Goal: Check status

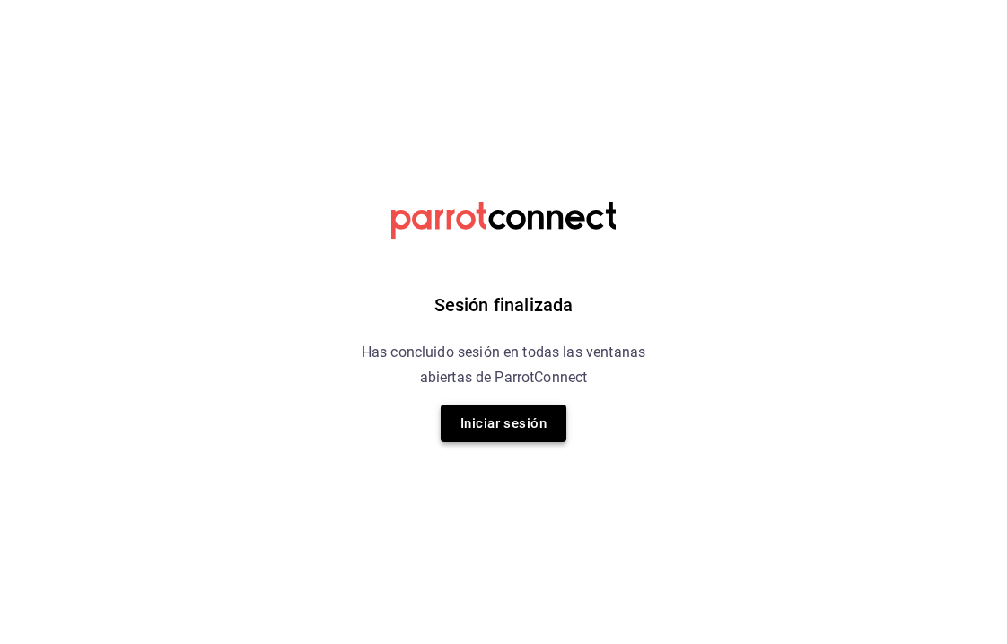
click at [496, 421] on button "Iniciar sesión" at bounding box center [504, 424] width 126 height 38
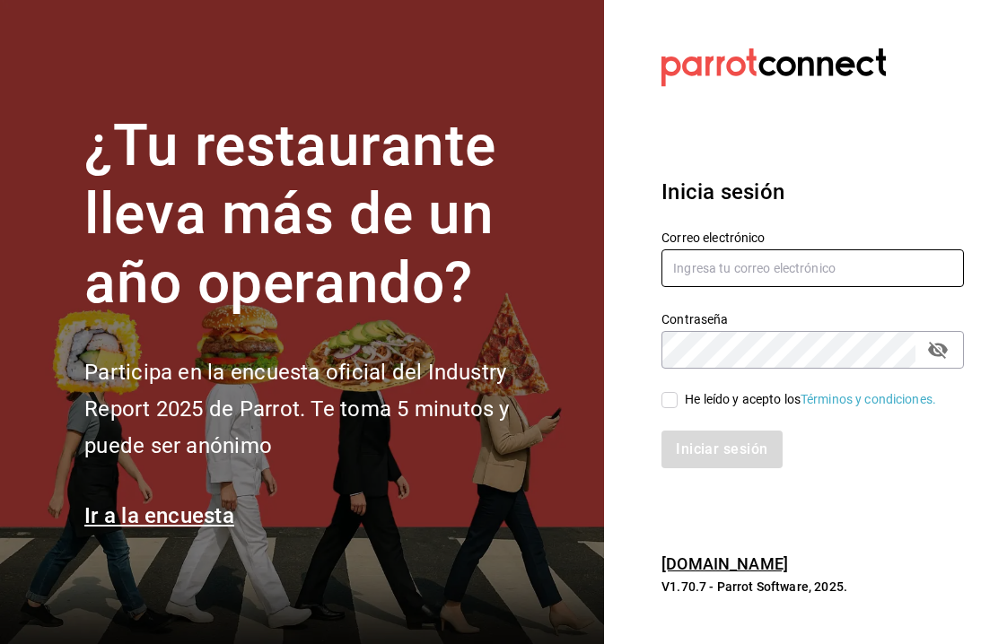
type input "[EMAIL_ADDRESS][DOMAIN_NAME]"
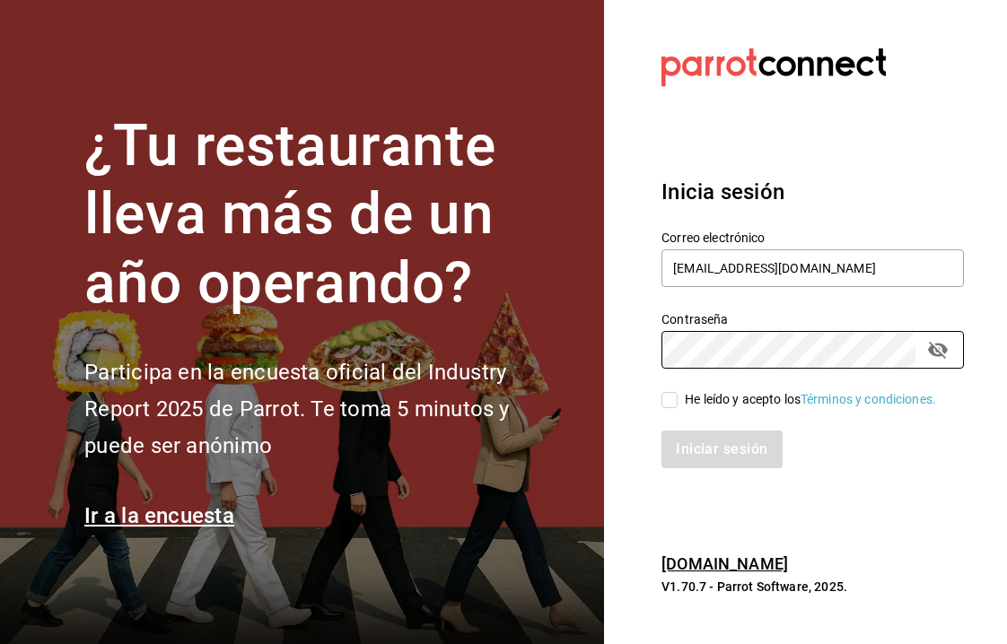
click at [670, 400] on input "He leído y acepto los Términos y condiciones." at bounding box center [670, 400] width 16 height 16
checkbox input "true"
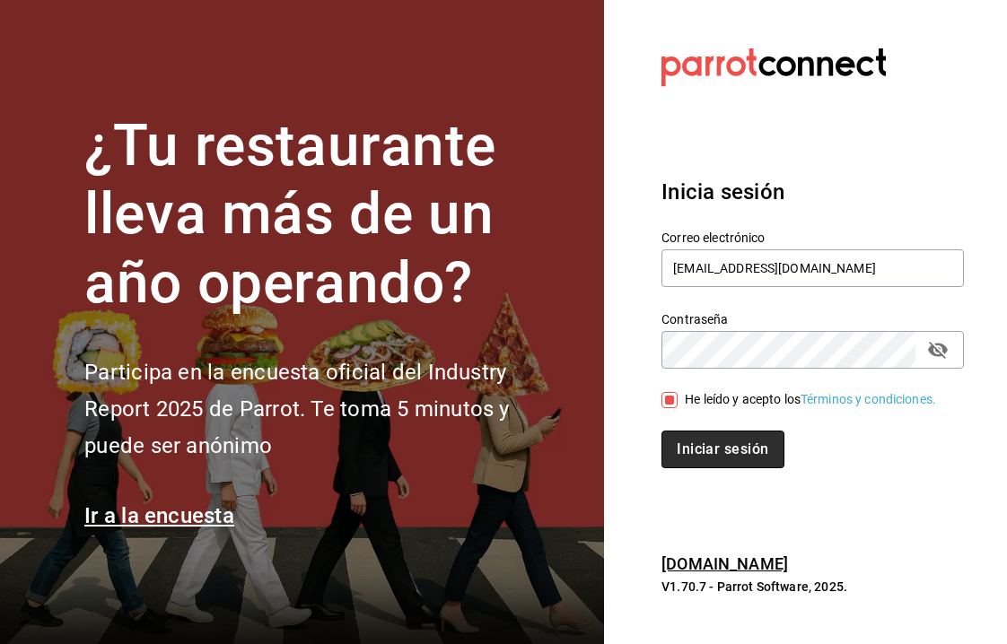
click at [710, 451] on button "Iniciar sesión" at bounding box center [723, 450] width 122 height 38
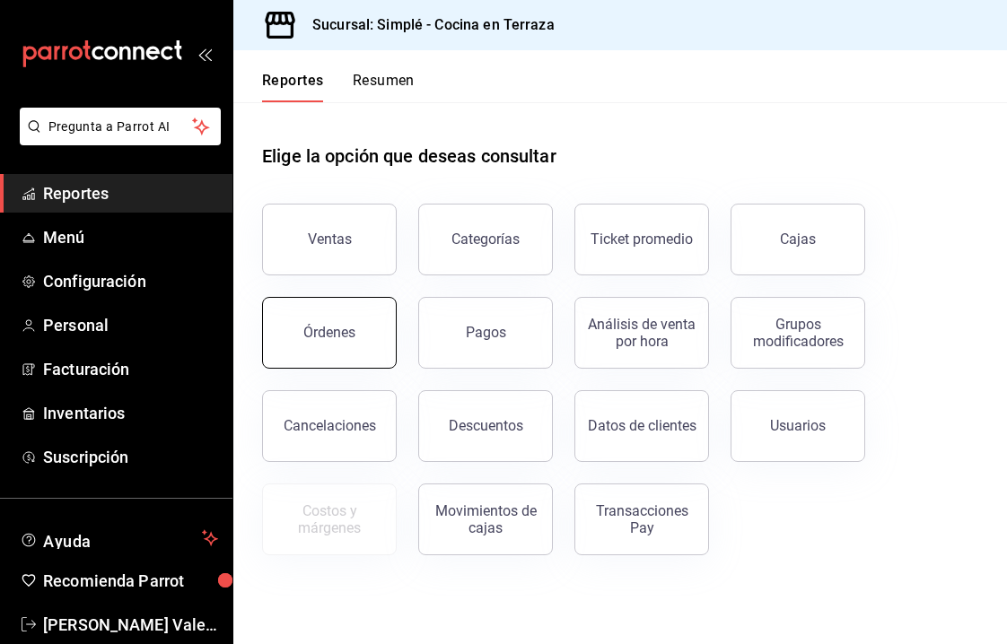
click at [327, 334] on div "Órdenes" at bounding box center [329, 332] width 52 height 17
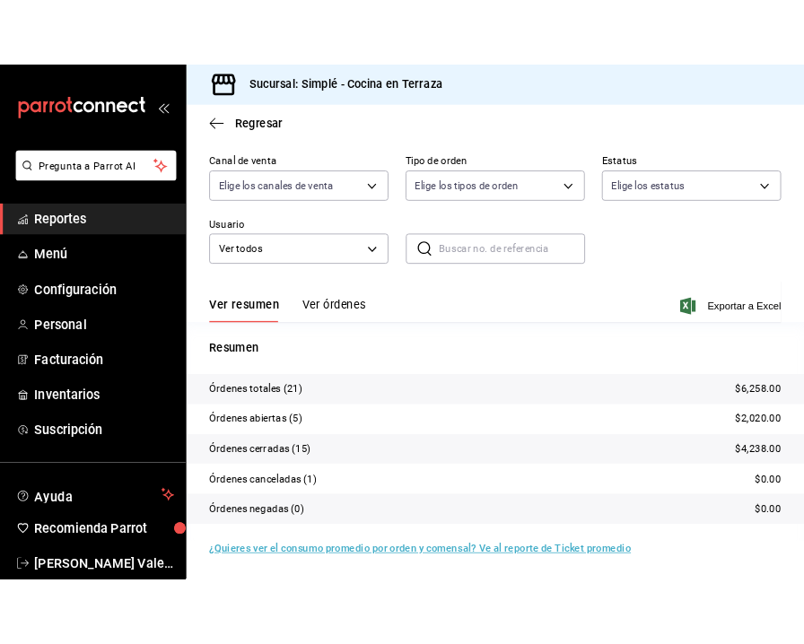
scroll to position [139, 0]
